Goal: Navigation & Orientation: Go to known website

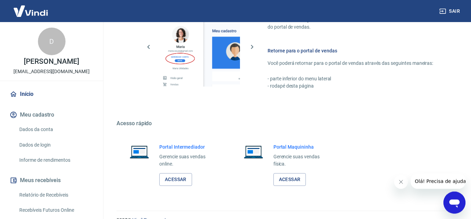
scroll to position [402, 0]
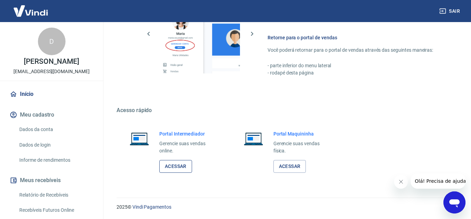
click at [180, 170] on link "Acessar" at bounding box center [175, 166] width 33 height 13
